Goal: Task Accomplishment & Management: Use online tool/utility

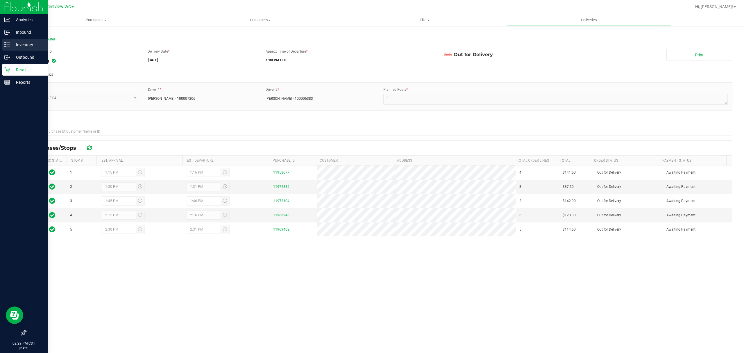
click at [10, 46] on p "Inventory" at bounding box center [27, 44] width 35 height 7
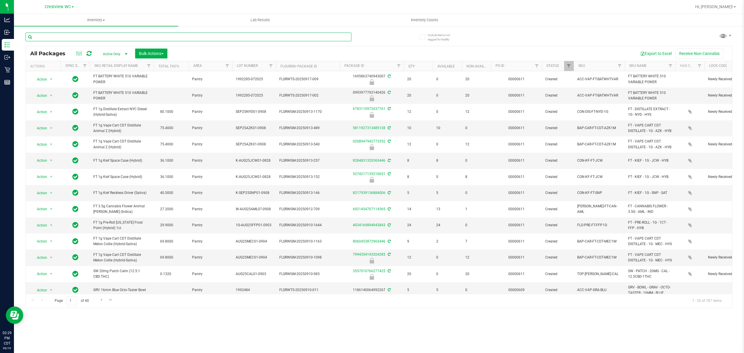
click at [123, 36] on input "text" at bounding box center [189, 37] width 326 height 9
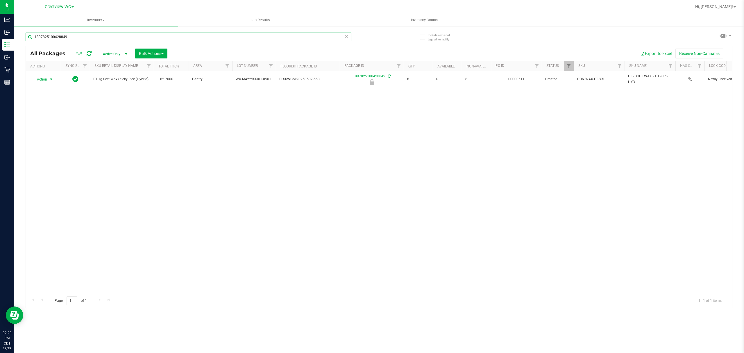
type input "1897825100428849"
click at [43, 81] on span "Action" at bounding box center [40, 79] width 16 height 8
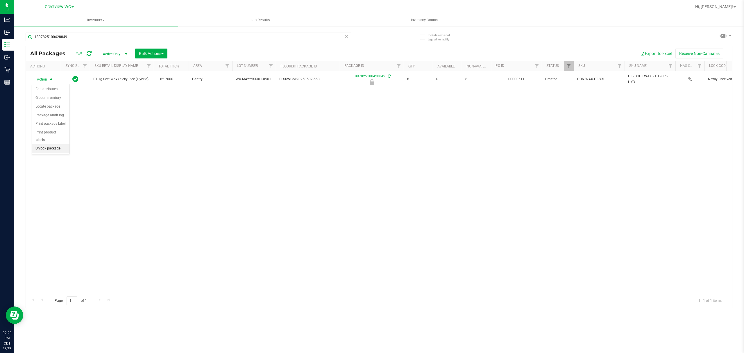
click at [51, 149] on li "Unlock package" at bounding box center [51, 148] width 38 height 9
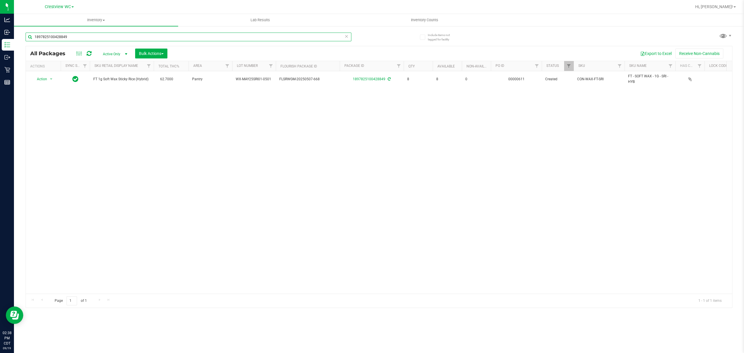
click at [85, 38] on input "1897825100428849" at bounding box center [189, 37] width 326 height 9
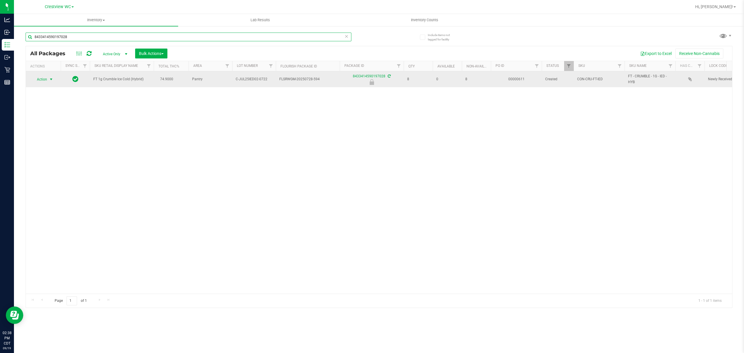
type input "8433414590197028"
click at [48, 82] on span "select" at bounding box center [51, 79] width 7 height 8
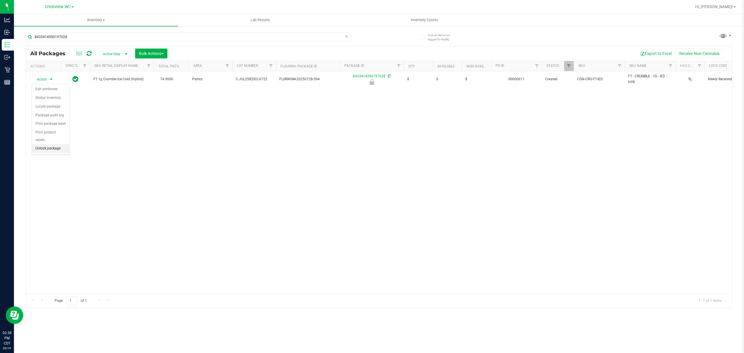
click at [47, 149] on li "Unlock package" at bounding box center [51, 148] width 38 height 9
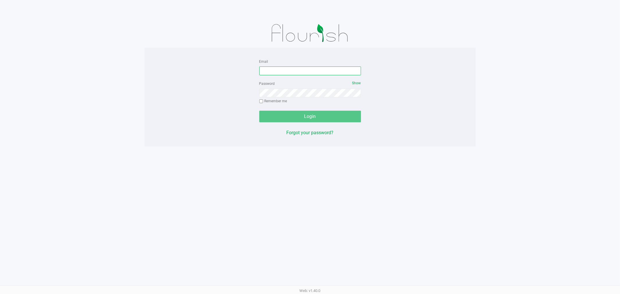
click at [312, 72] on input "Email" at bounding box center [310, 71] width 102 height 9
type input "[EMAIL_ADDRESS][DOMAIN_NAME]"
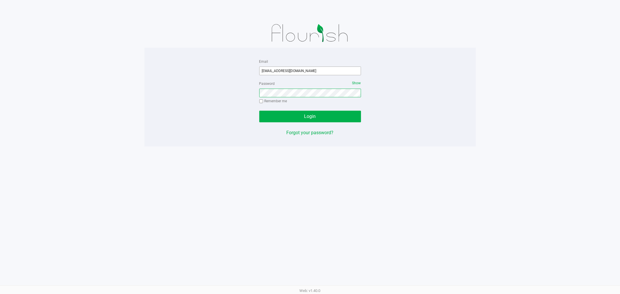
click at [259, 111] on button "Login" at bounding box center [310, 117] width 102 height 12
